Goal: Task Accomplishment & Management: Manage account settings

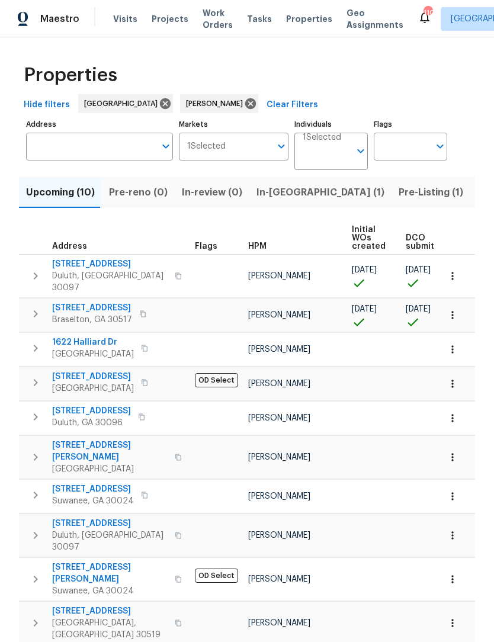
click at [79, 201] on span "Upcoming (10)" at bounding box center [60, 192] width 69 height 17
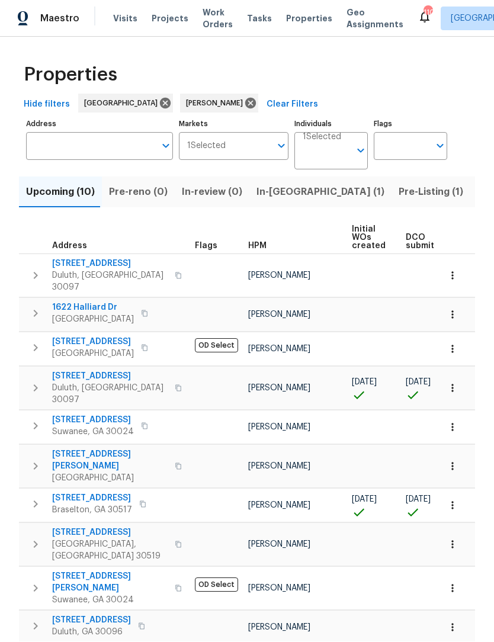
click at [86, 493] on span "[STREET_ADDRESS]" at bounding box center [92, 499] width 80 height 12
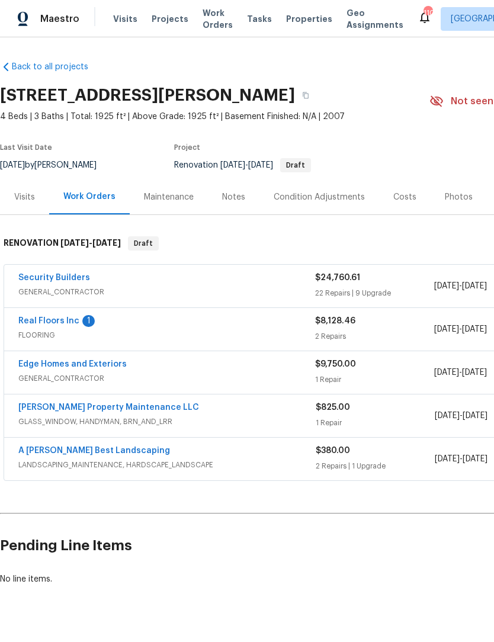
click at [30, 324] on link "Real Floors Inc" at bounding box center [48, 321] width 61 height 8
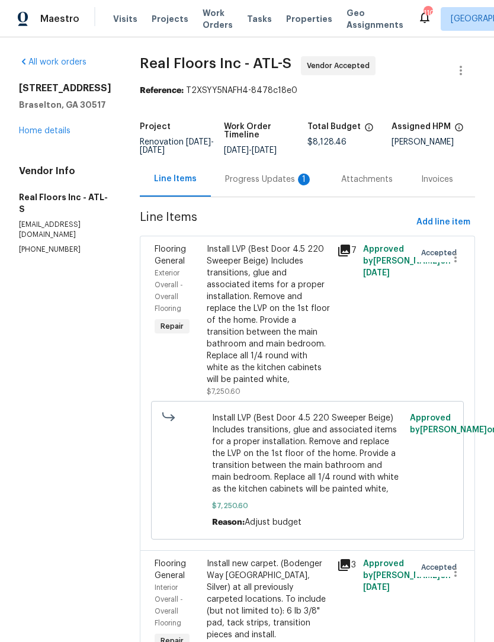
click at [291, 197] on div "Progress Updates 1" at bounding box center [269, 179] width 116 height 35
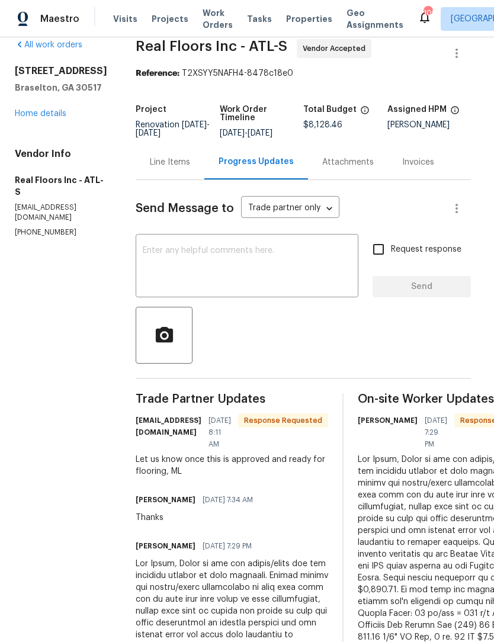
scroll to position [18, 5]
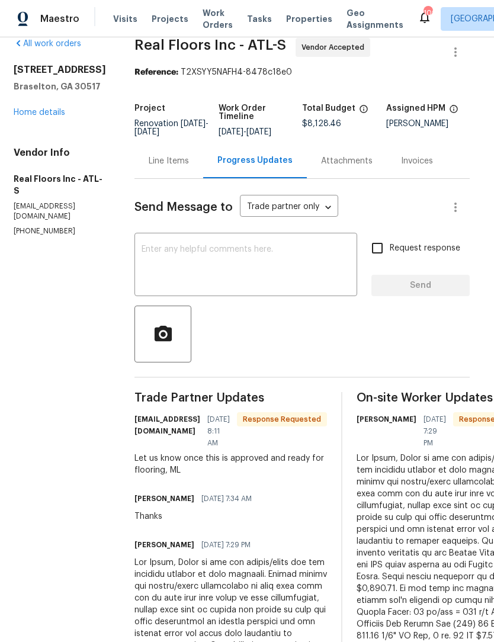
click at [322, 269] on textarea at bounding box center [246, 265] width 208 height 41
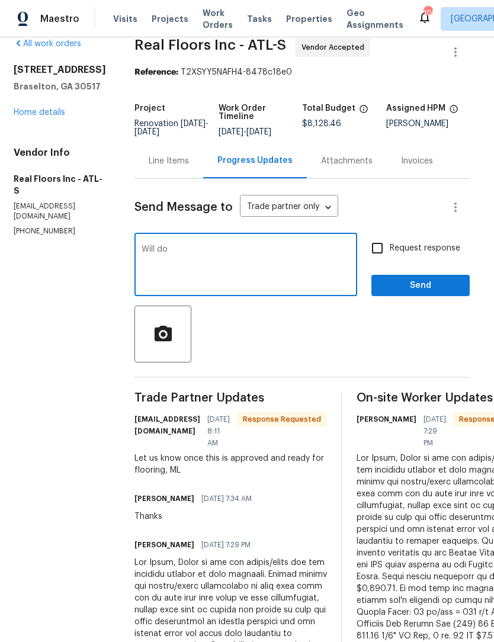
type textarea "Will do"
click at [443, 293] on span "Send" at bounding box center [420, 285] width 79 height 15
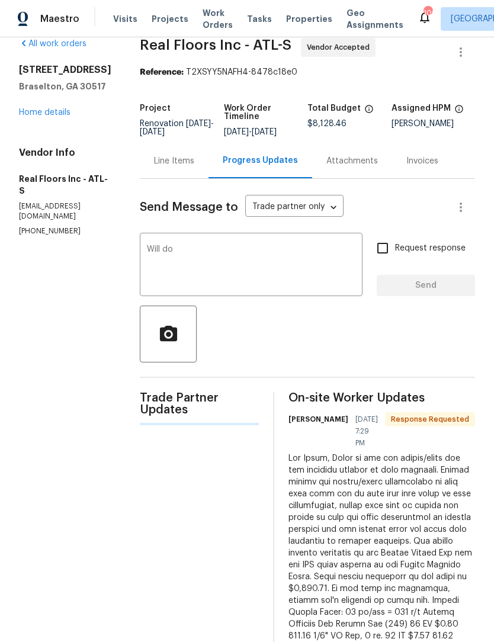
scroll to position [18, 0]
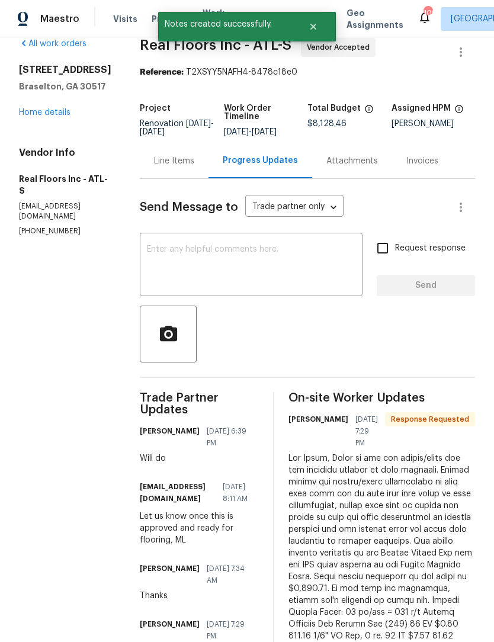
click at [39, 113] on link "Home details" at bounding box center [45, 112] width 52 height 8
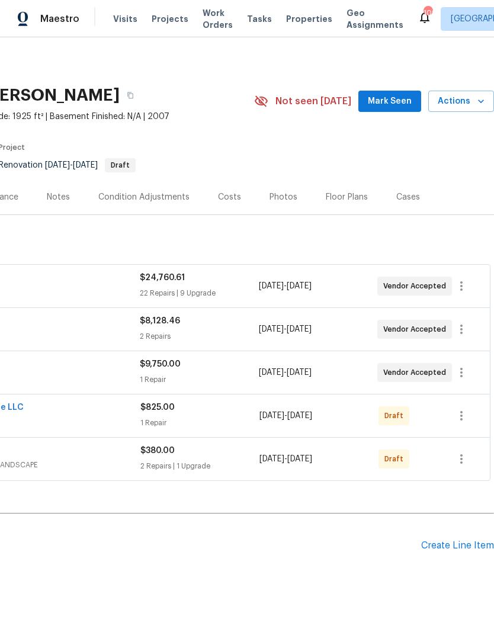
scroll to position [0, 175]
click at [402, 94] on button "Mark Seen" at bounding box center [389, 102] width 63 height 22
click at [72, 192] on div "Notes" at bounding box center [59, 196] width 52 height 35
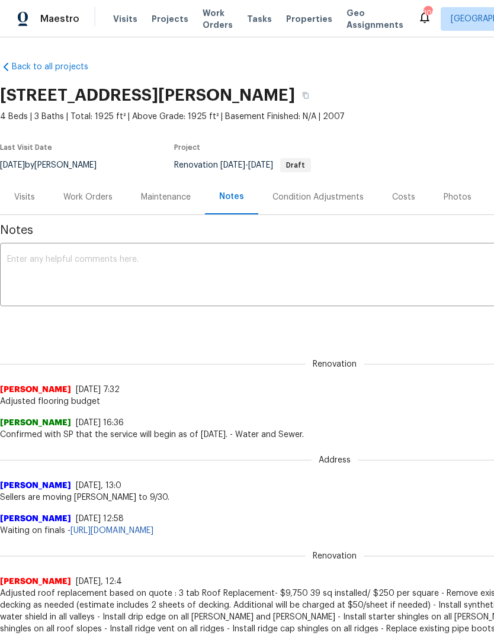
click at [30, 206] on div "Visits" at bounding box center [24, 196] width 49 height 35
